Goal: Use online tool/utility: Use online tool/utility

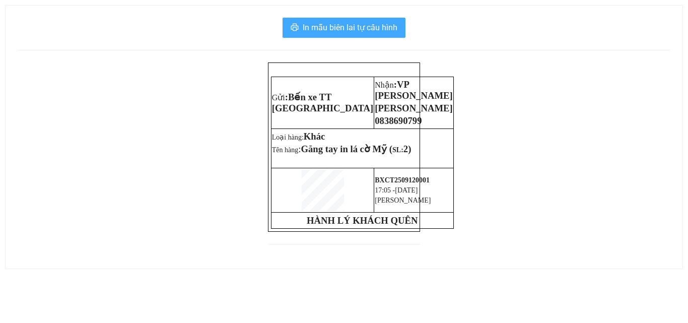
click at [350, 36] on button "In mẫu biên lai tự cấu hình" at bounding box center [344, 28] width 123 height 20
